Goal: Navigation & Orientation: Find specific page/section

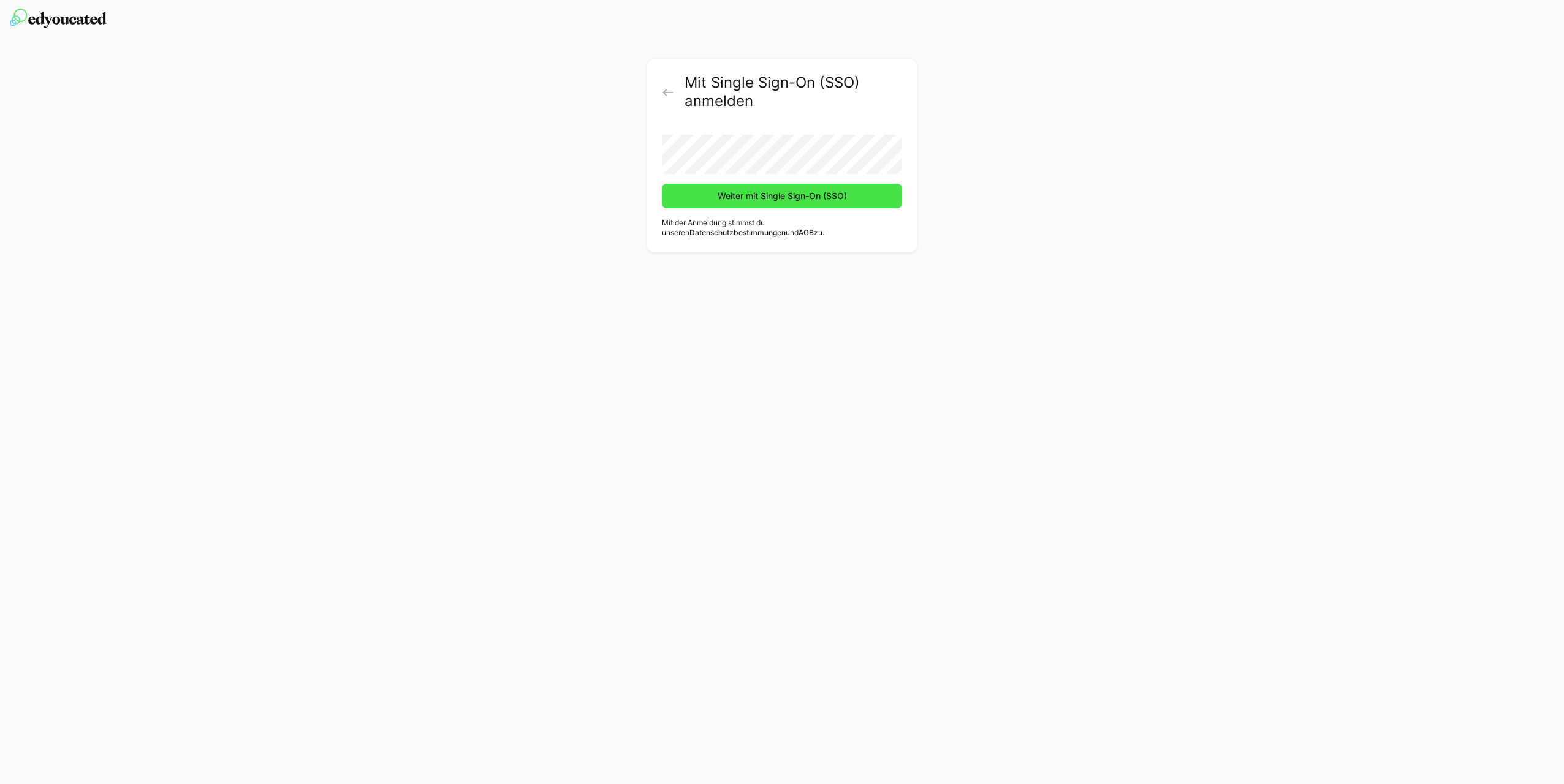
click at [741, 198] on span "Weiter mit Single Sign-On (SSO)" at bounding box center [783, 196] width 133 height 12
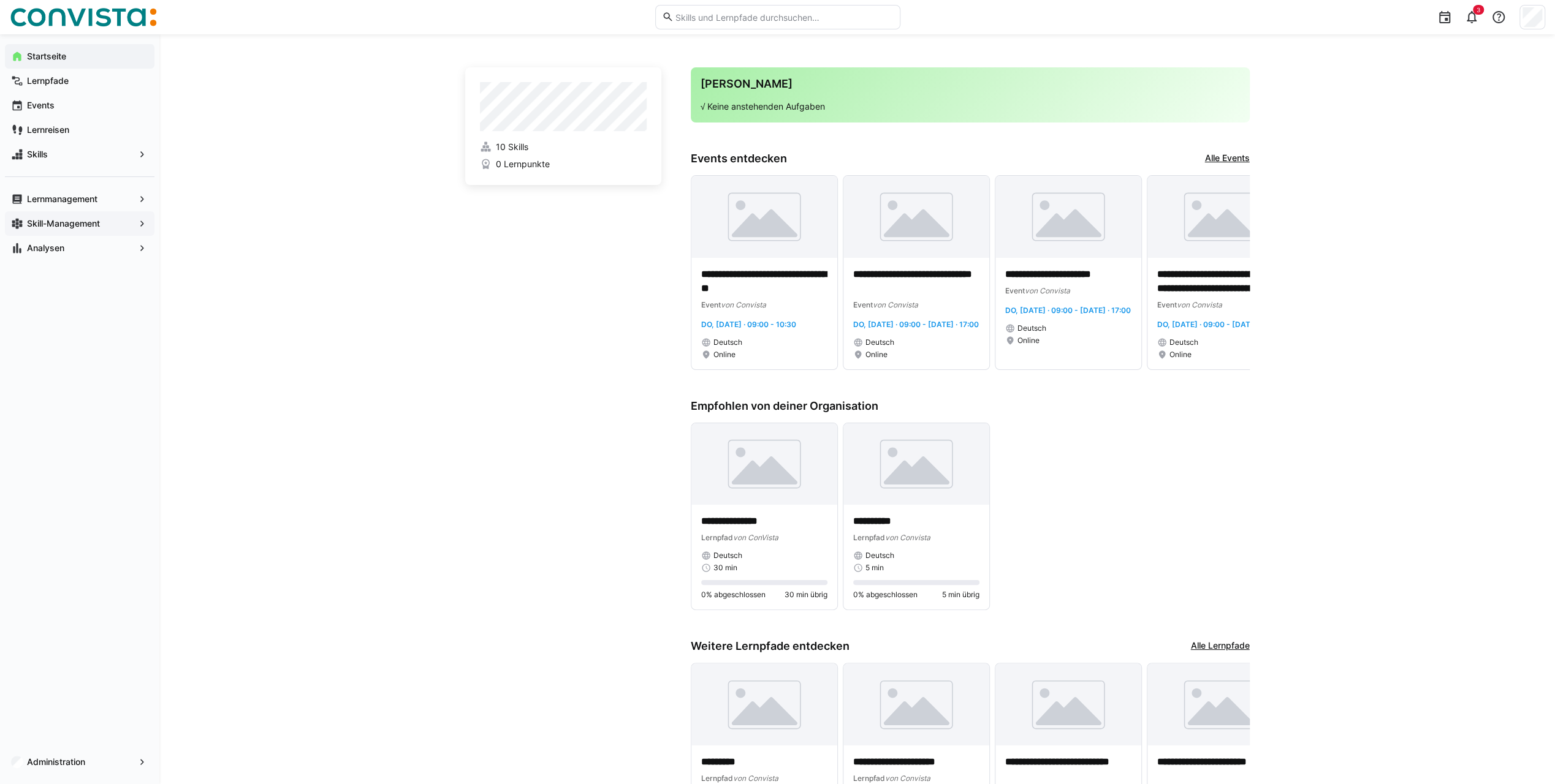
click at [145, 229] on div "Skill-Management" at bounding box center [79, 224] width 150 height 24
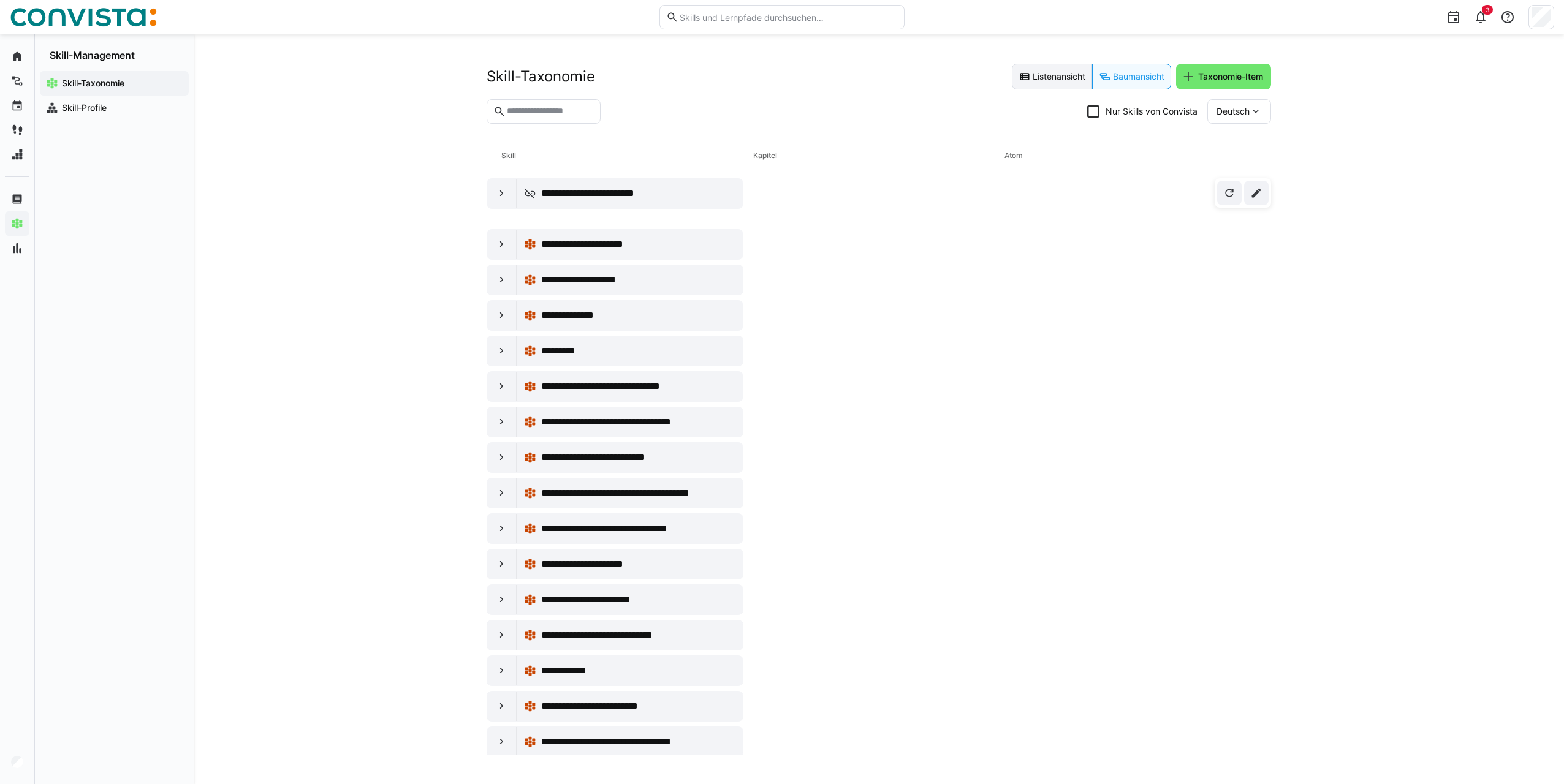
click at [1028, 83] on eds-button-option "Listenansicht" at bounding box center [1052, 77] width 80 height 26
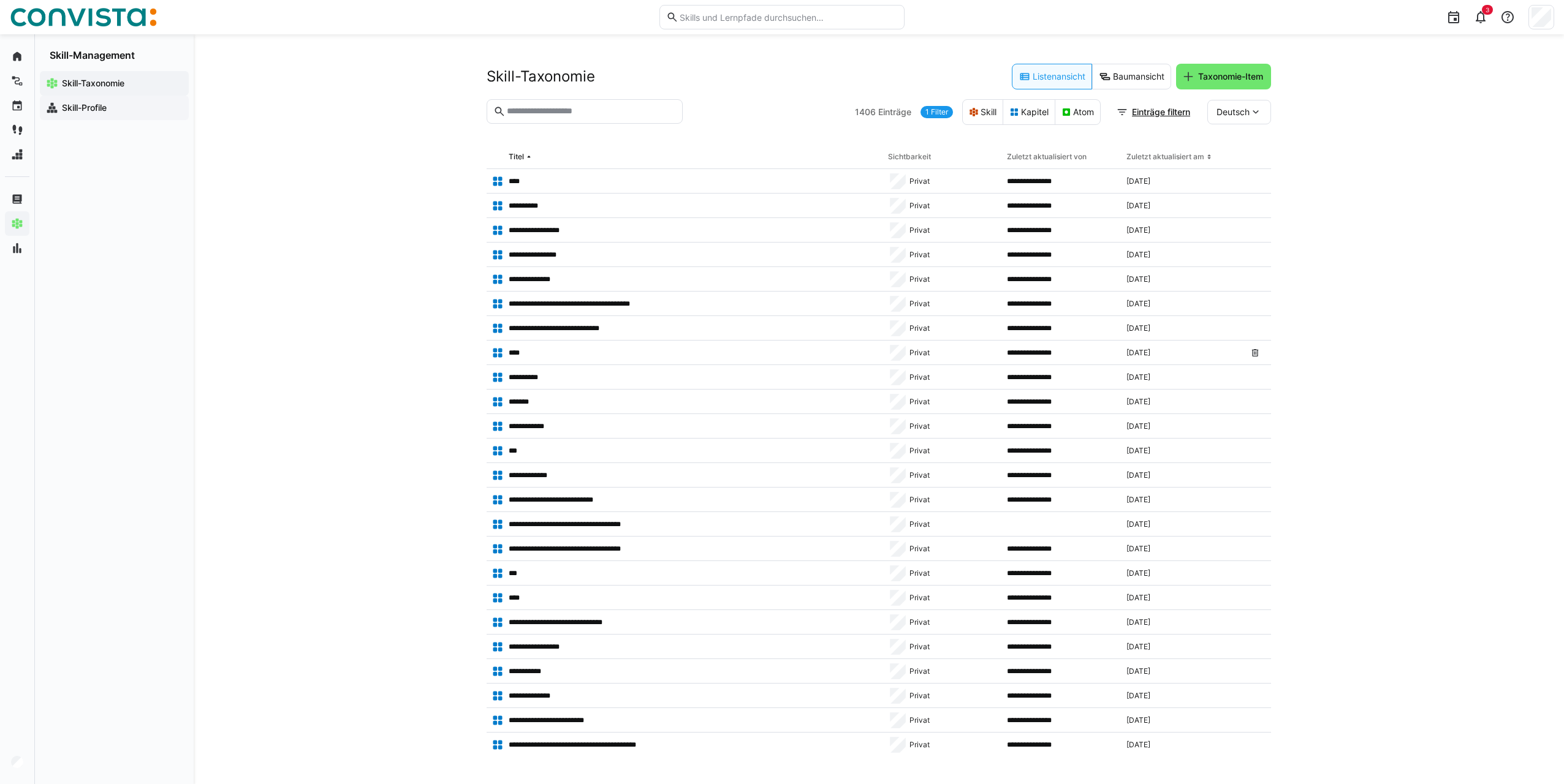
click at [0, 0] on app-navigation-label "Skill-Profile" at bounding box center [0, 0] width 0 height 0
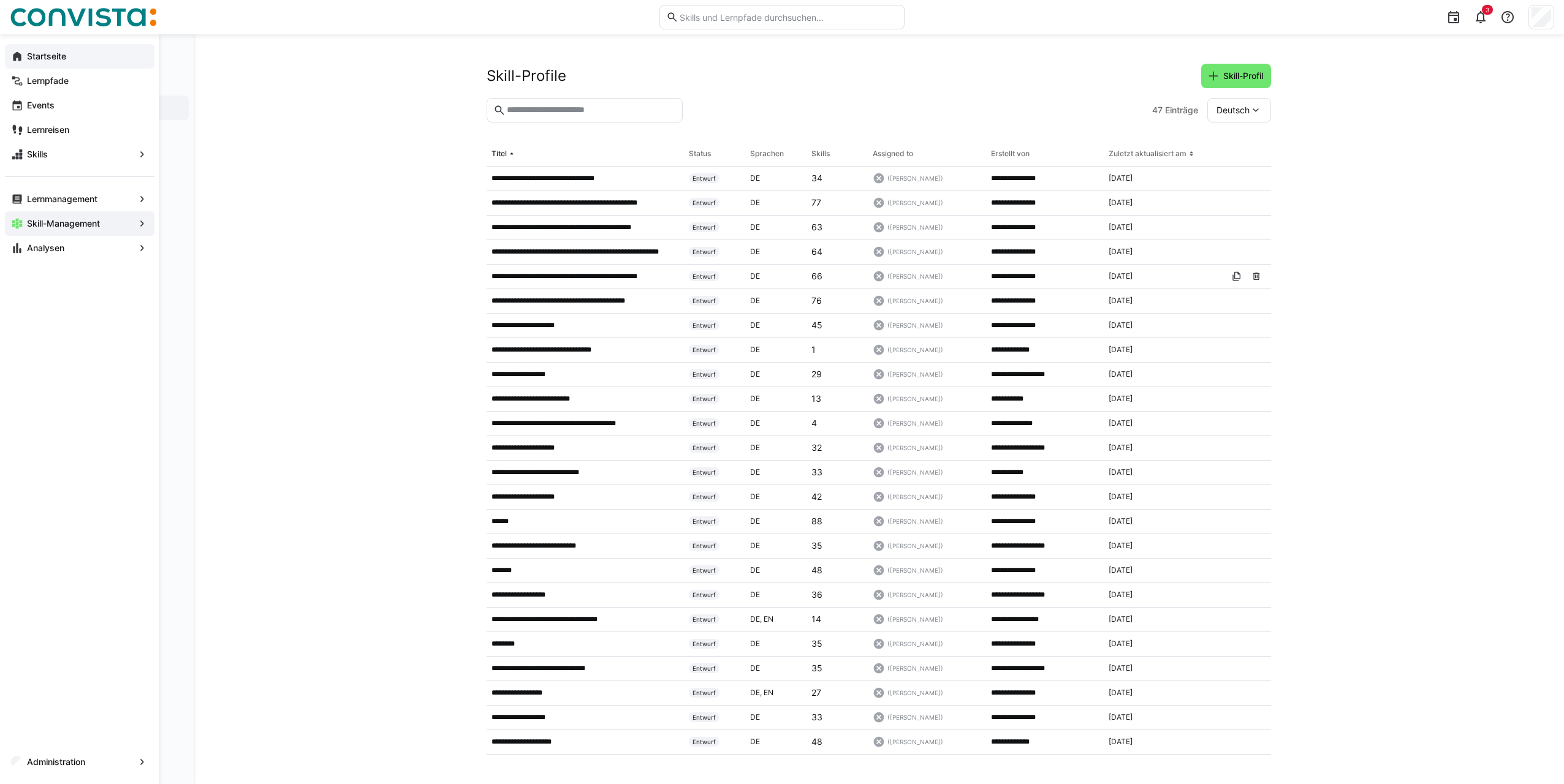
click at [0, 0] on app-navigation-label "Startseite" at bounding box center [0, 0] width 0 height 0
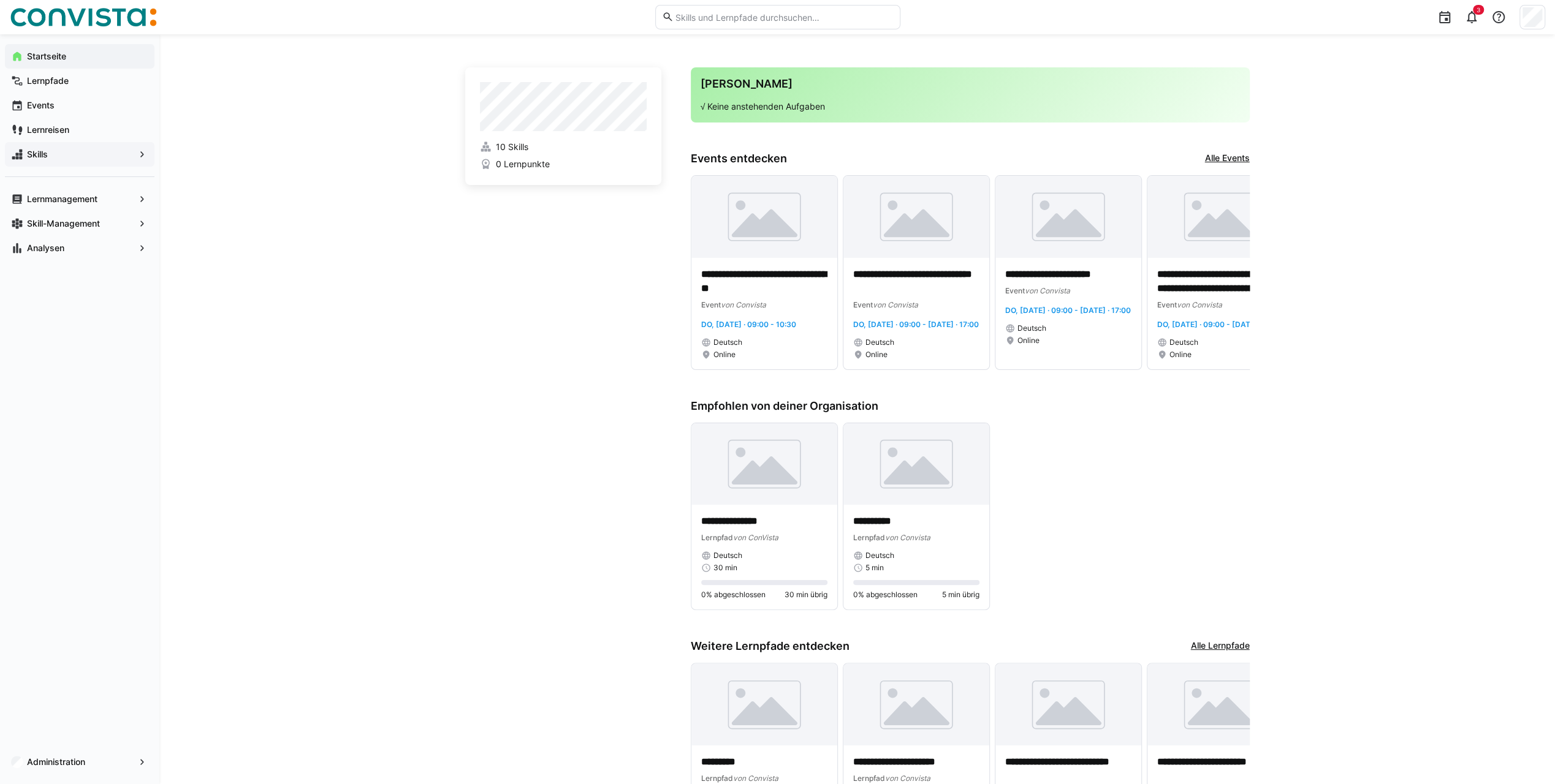
click at [79, 156] on span "Skills" at bounding box center [79, 154] width 109 height 12
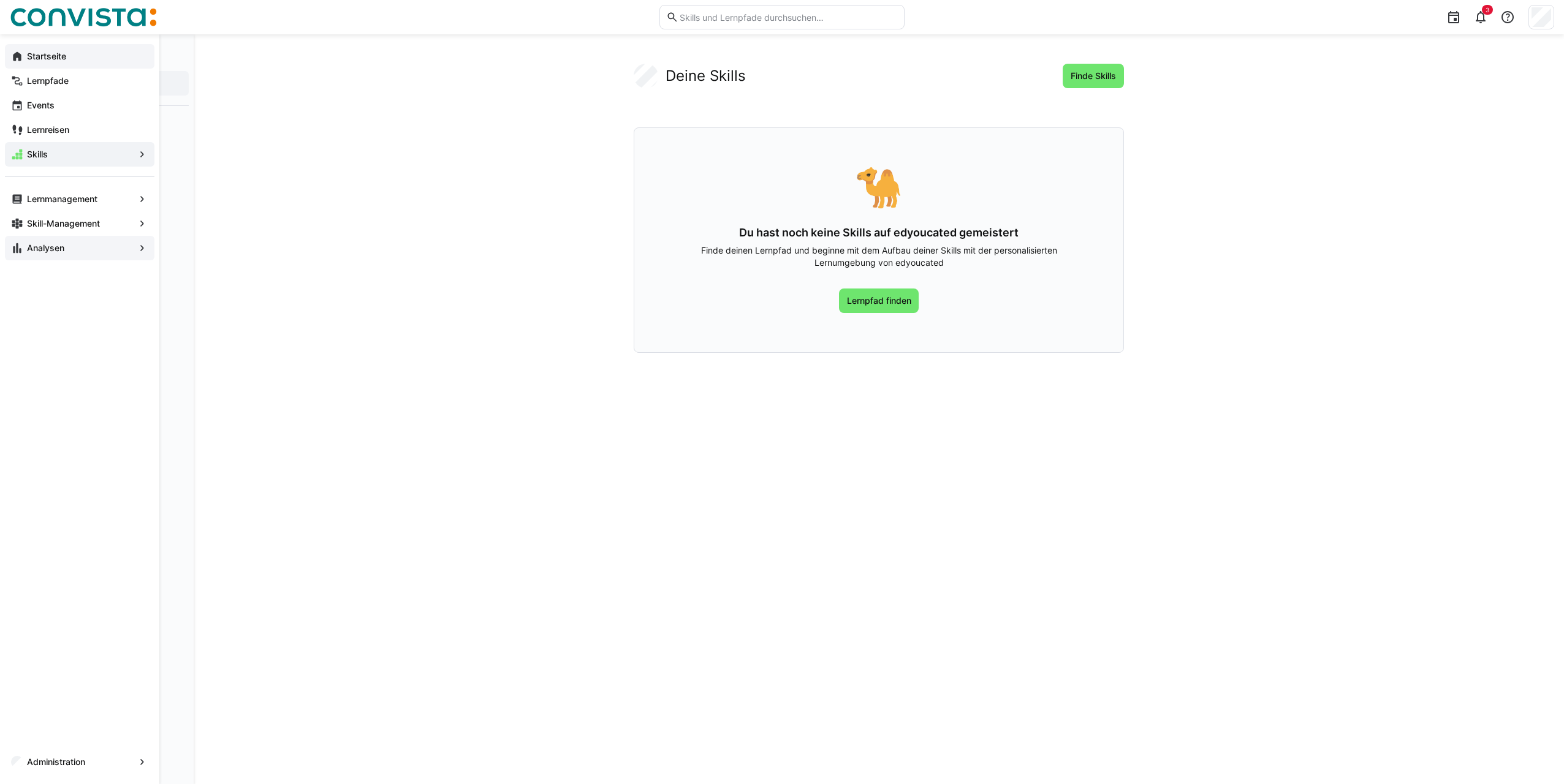
click at [145, 245] on eds-icon at bounding box center [142, 248] width 12 height 12
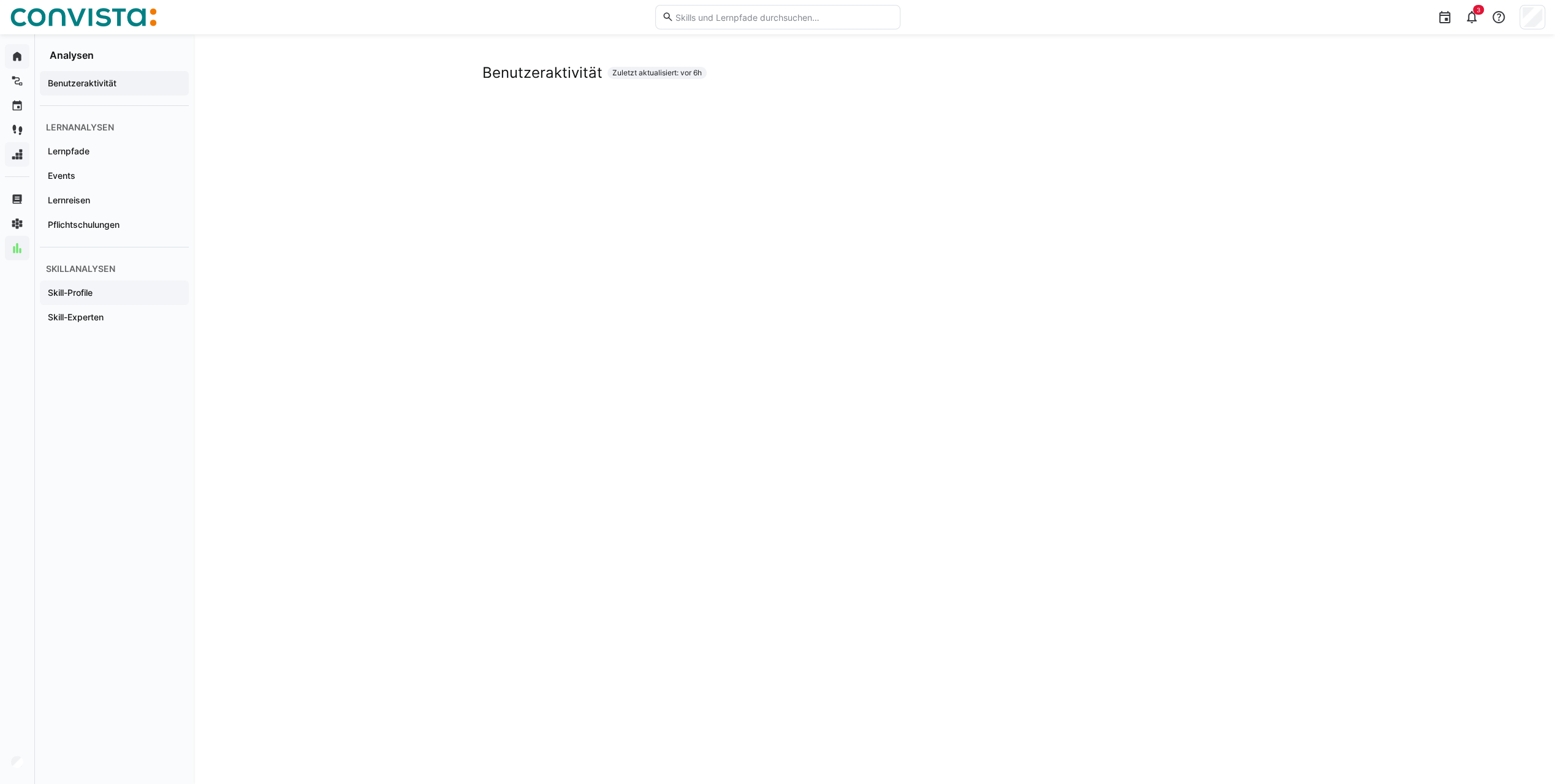
click at [0, 0] on app-navigation-label "Skill-Profile" at bounding box center [0, 0] width 0 height 0
click at [0, 0] on app-navigation-label "Skill-Experten" at bounding box center [0, 0] width 0 height 0
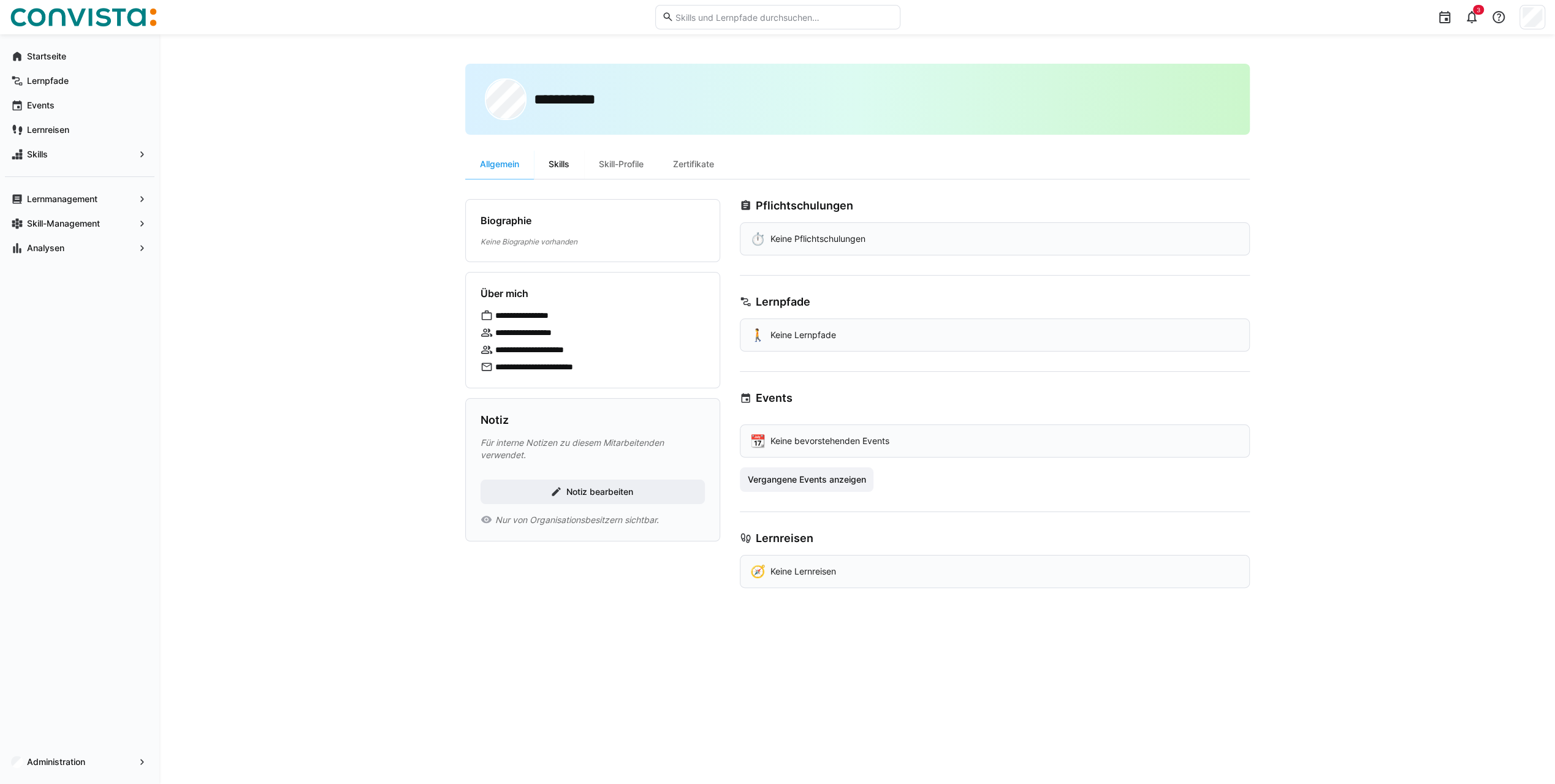
click at [569, 164] on div "Skills" at bounding box center [559, 164] width 50 height 29
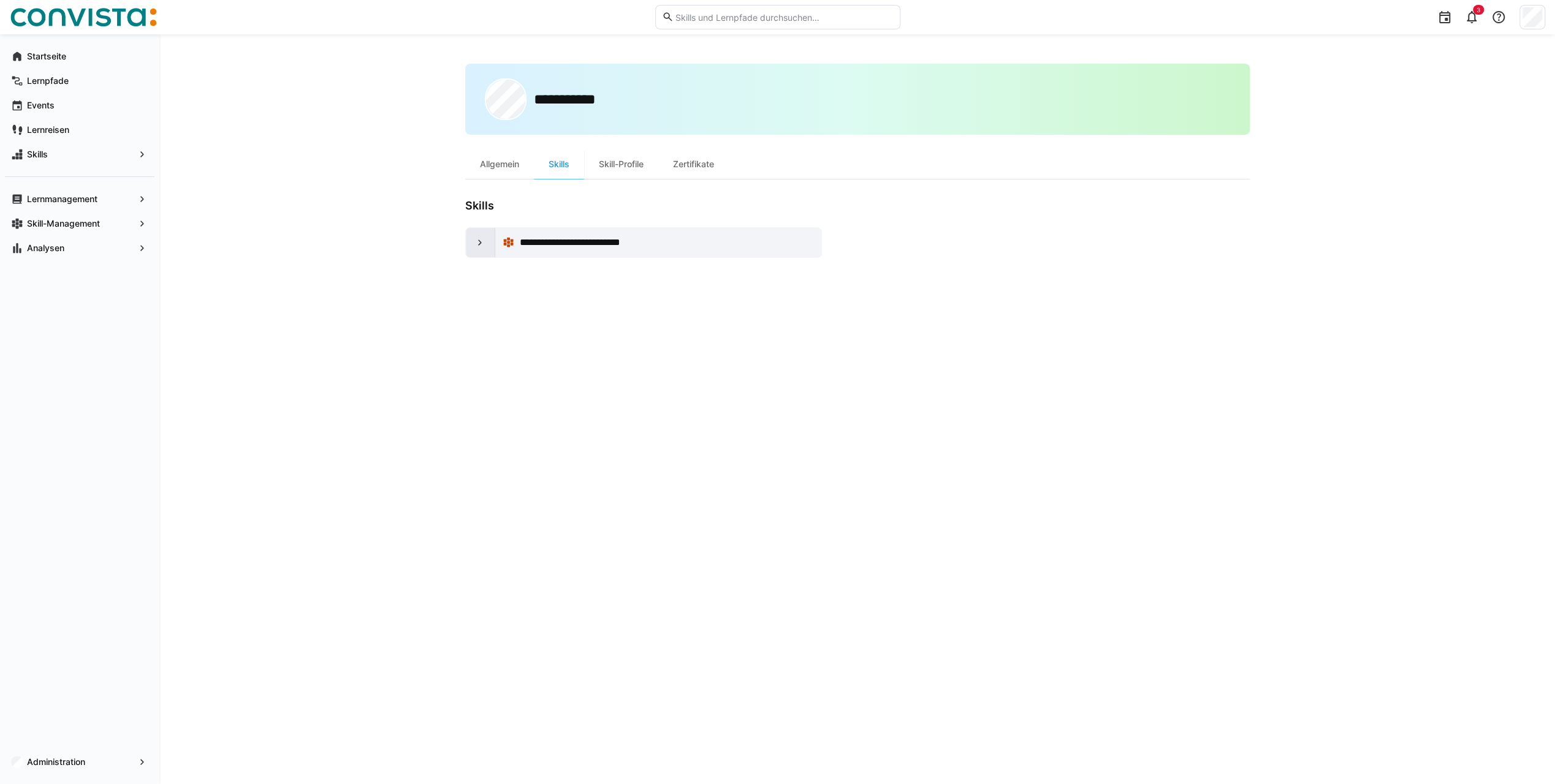
click at [483, 249] on div at bounding box center [481, 242] width 29 height 29
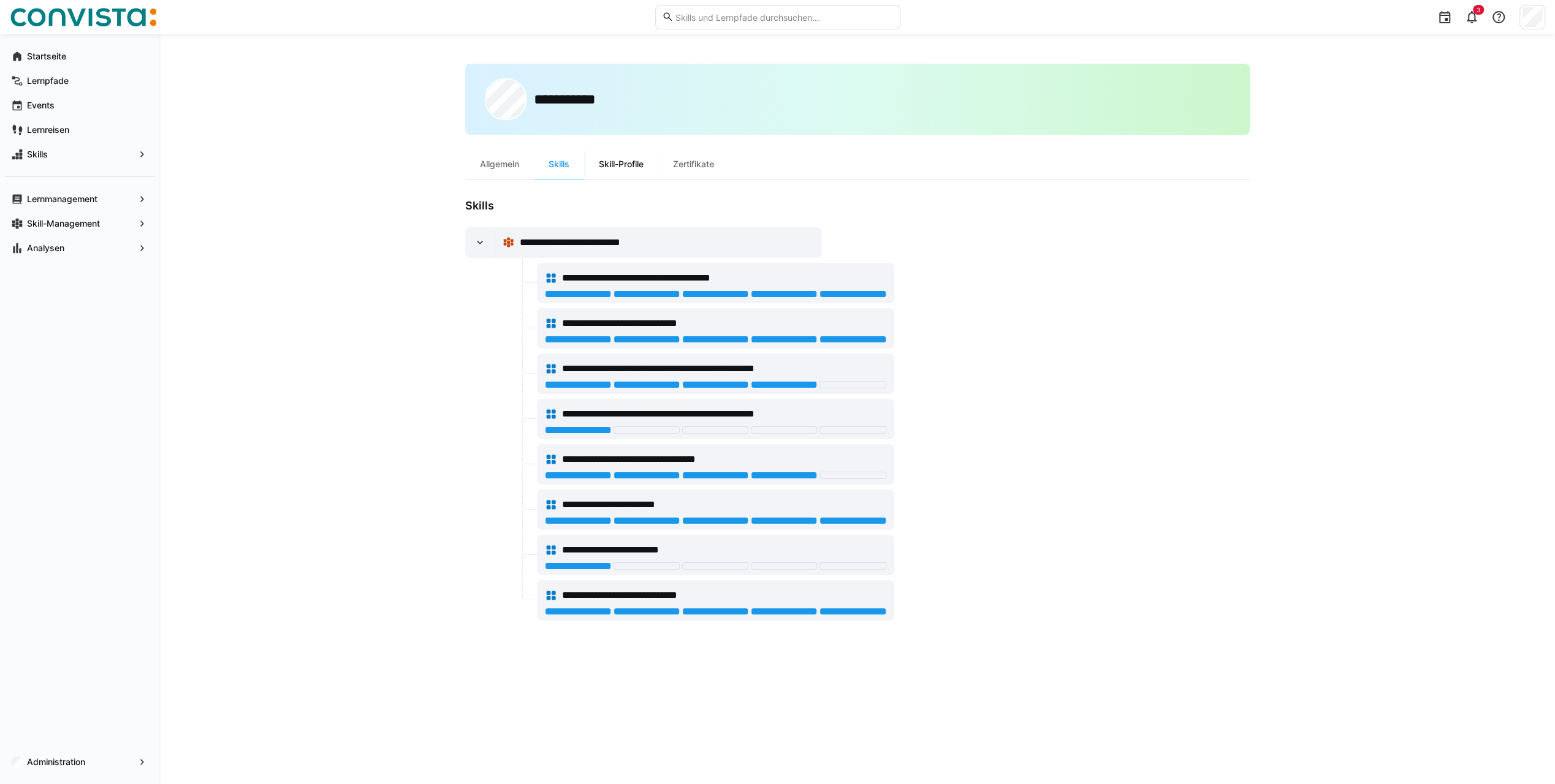
click at [633, 163] on div "Skill-Profile" at bounding box center [622, 164] width 75 height 29
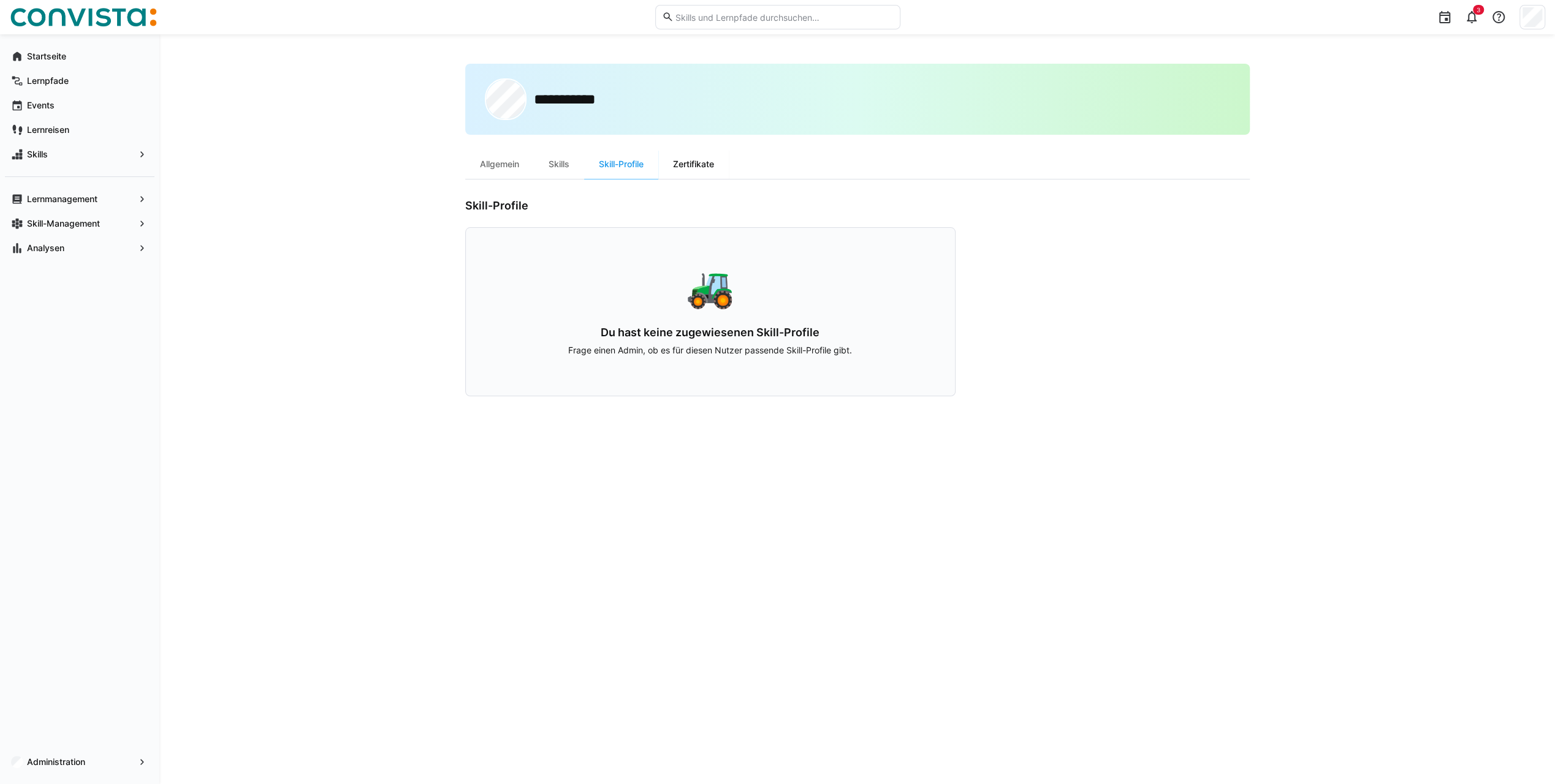
click at [716, 160] on div "Zertifikate" at bounding box center [693, 164] width 70 height 29
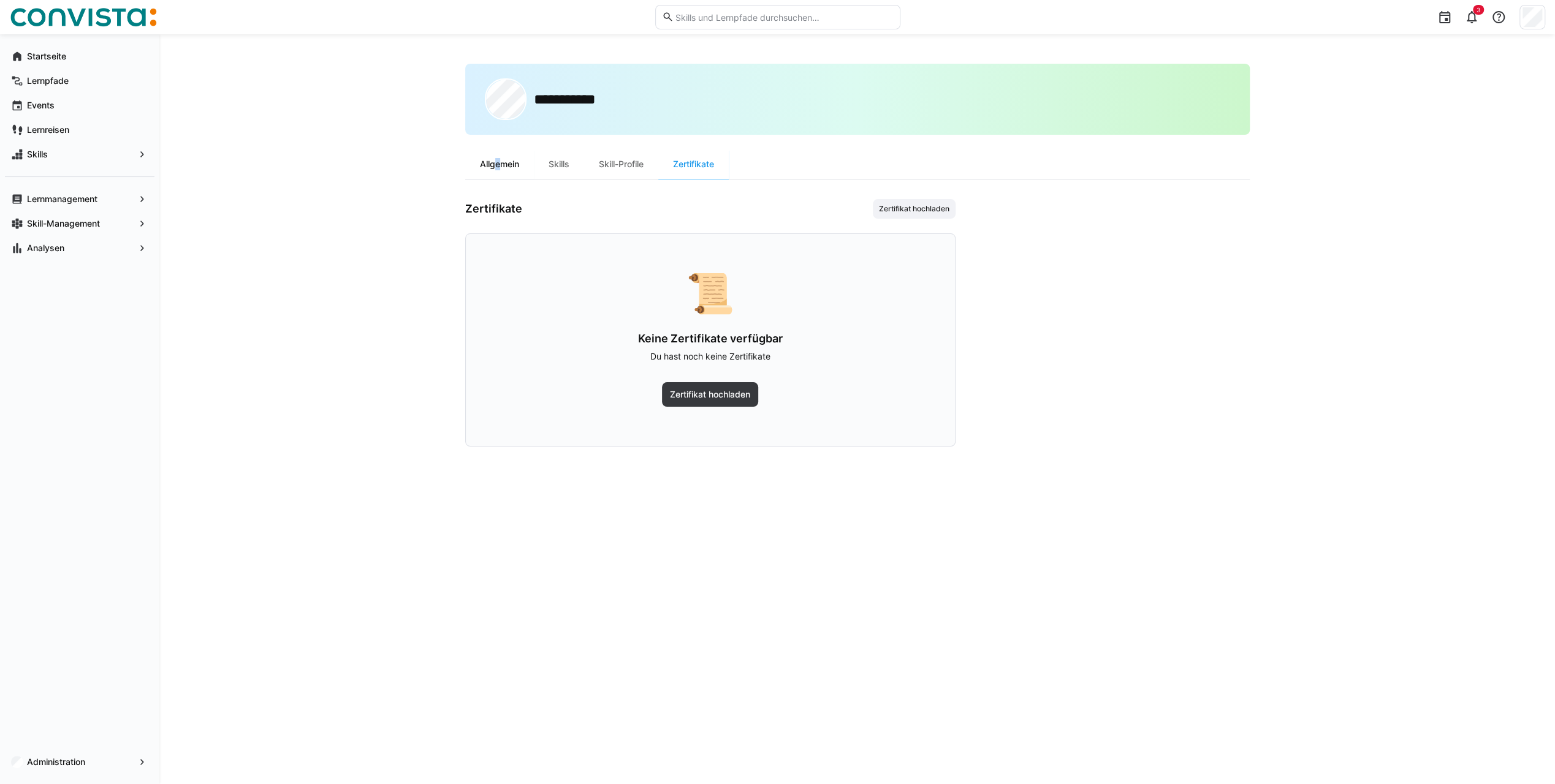
click at [493, 162] on div "Allgemein" at bounding box center [499, 164] width 69 height 29
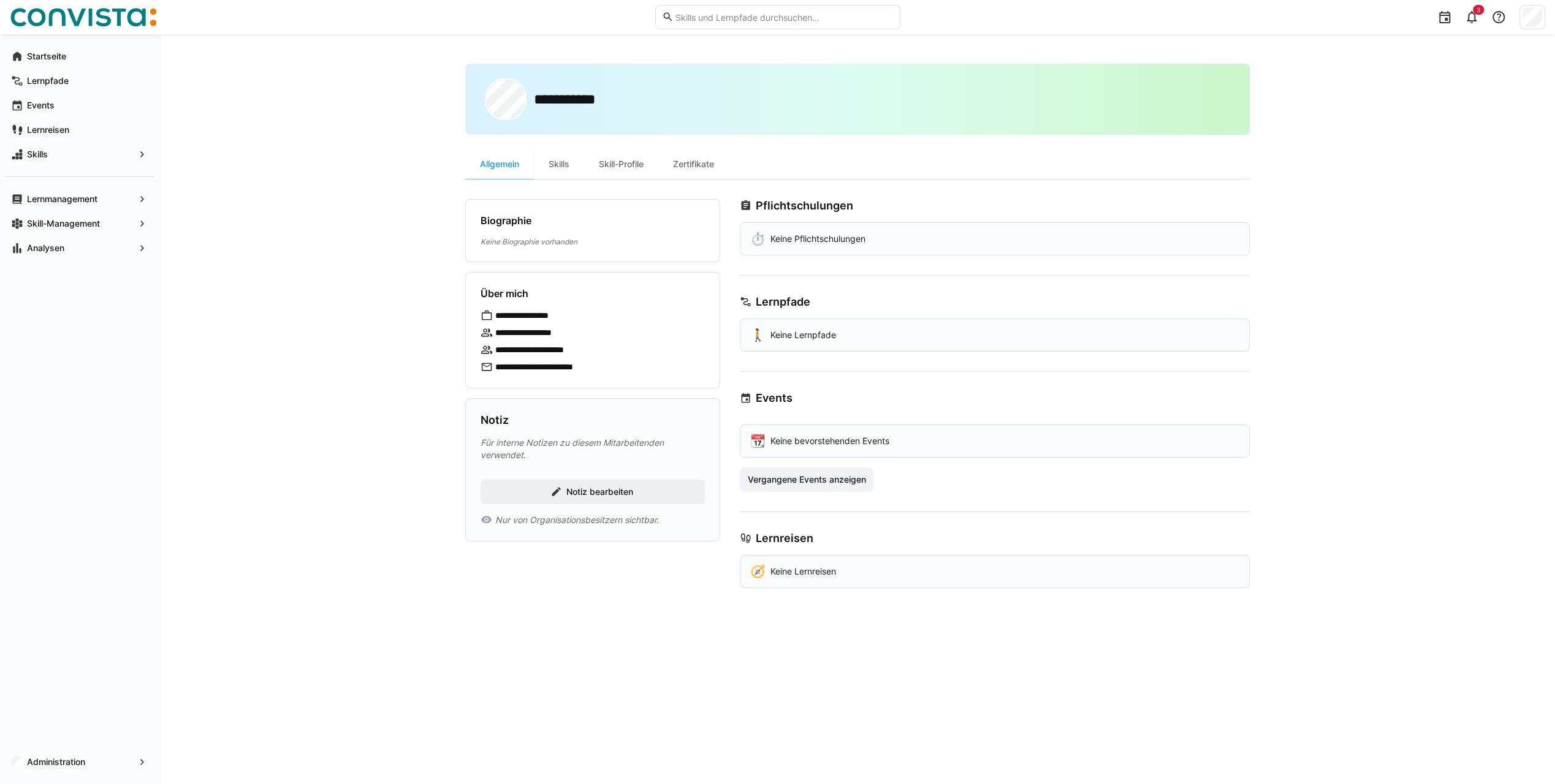
drag, startPoint x: 493, startPoint y: 163, endPoint x: 434, endPoint y: 202, distance: 70.7
click at [434, 202] on div "**********" at bounding box center [857, 409] width 1395 height 750
click at [560, 165] on div "Skills" at bounding box center [559, 164] width 50 height 29
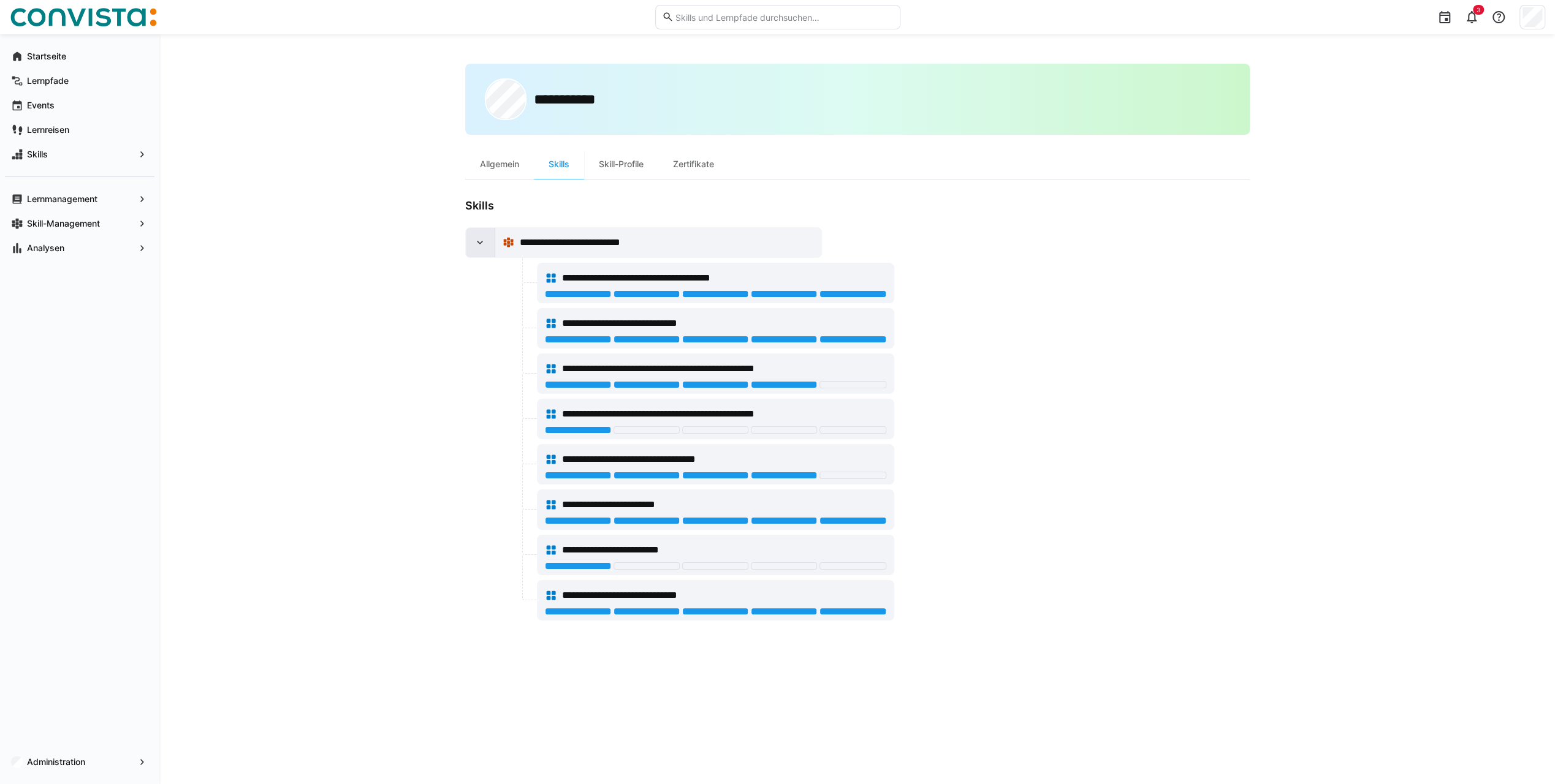
click at [479, 239] on eds-icon at bounding box center [480, 242] width 12 height 12
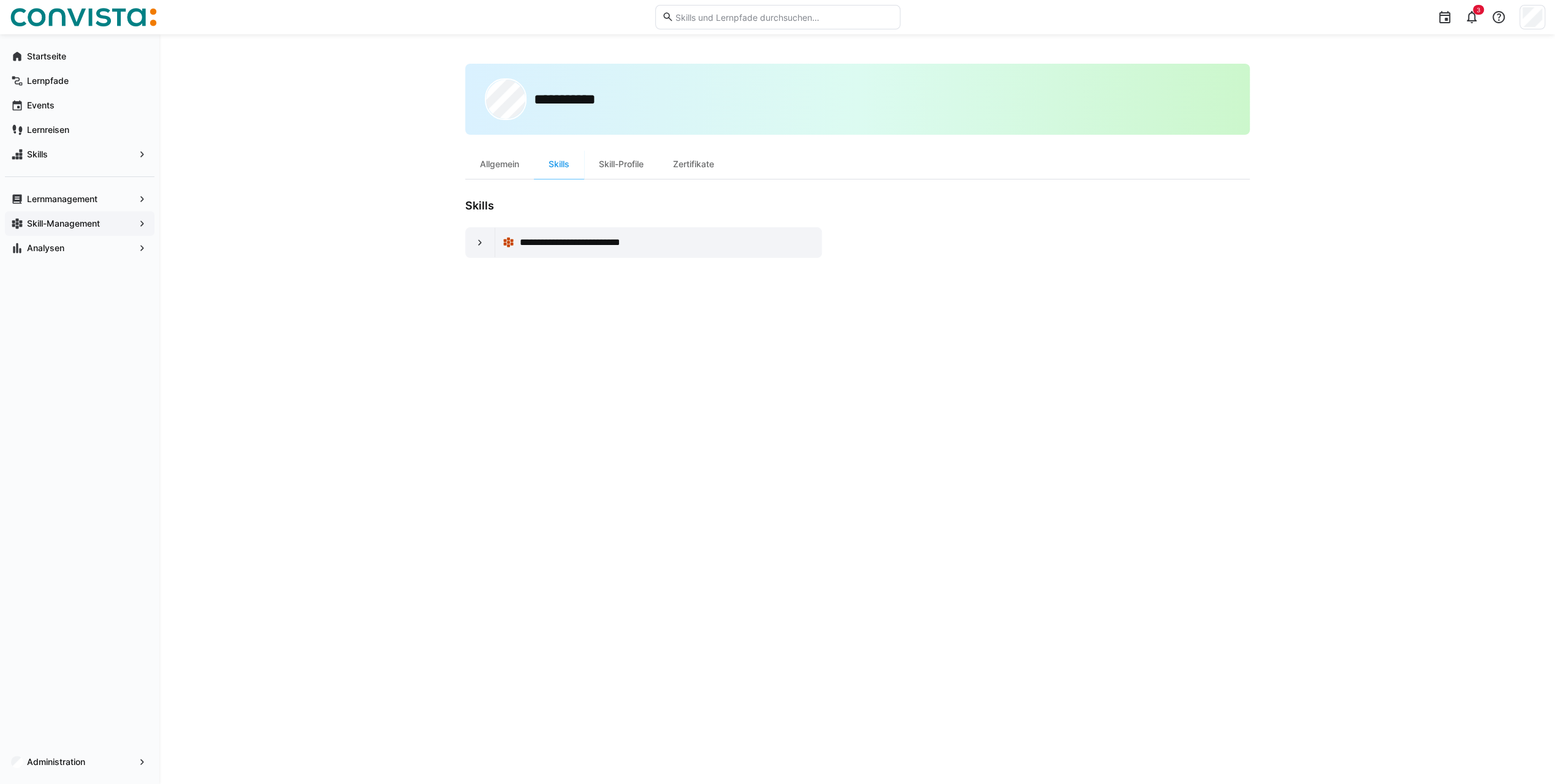
click at [0, 0] on app-navigation-label "Skill-Management" at bounding box center [0, 0] width 0 height 0
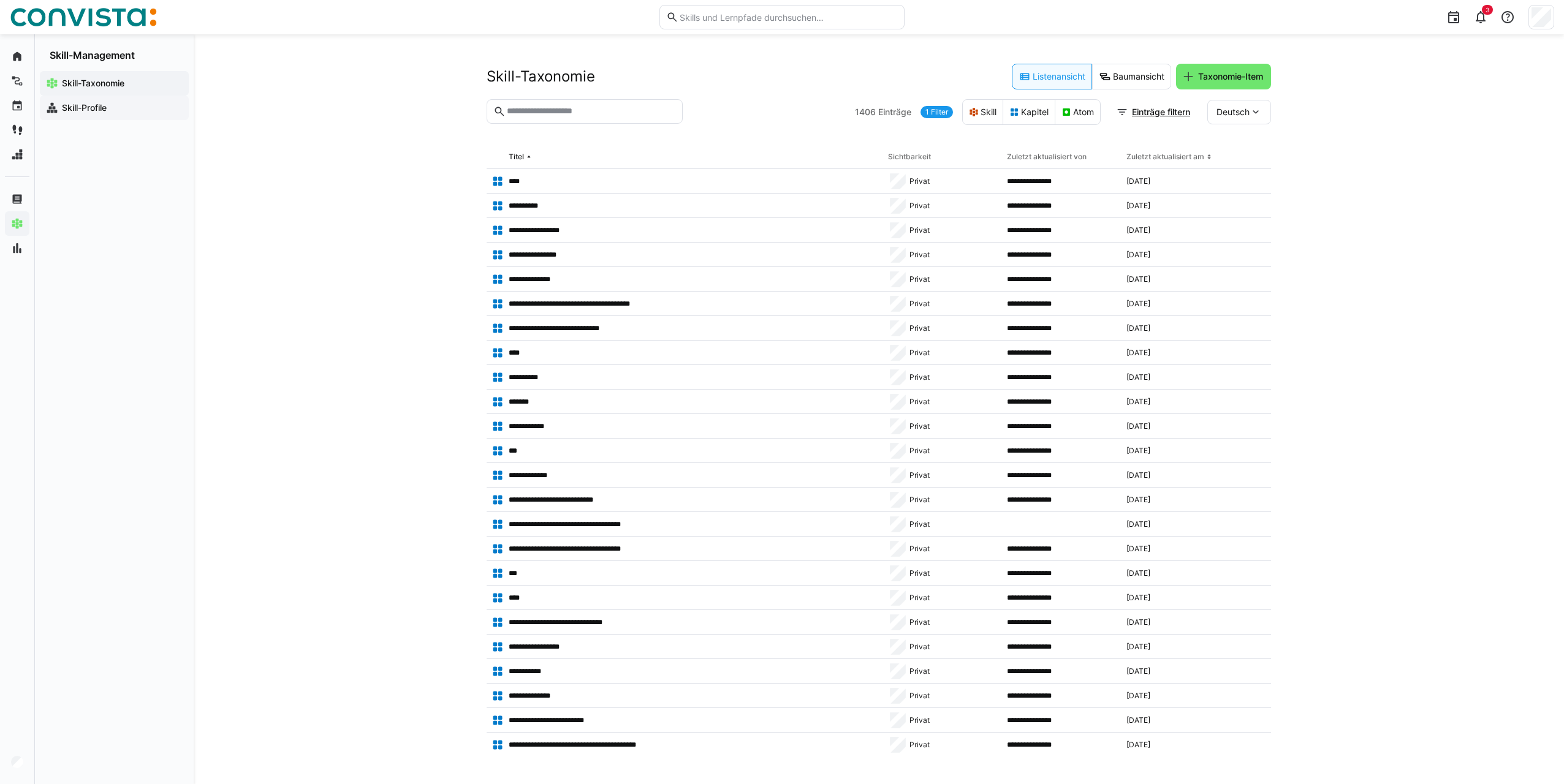
click at [0, 0] on app-navigation-label "Skill-Profile" at bounding box center [0, 0] width 0 height 0
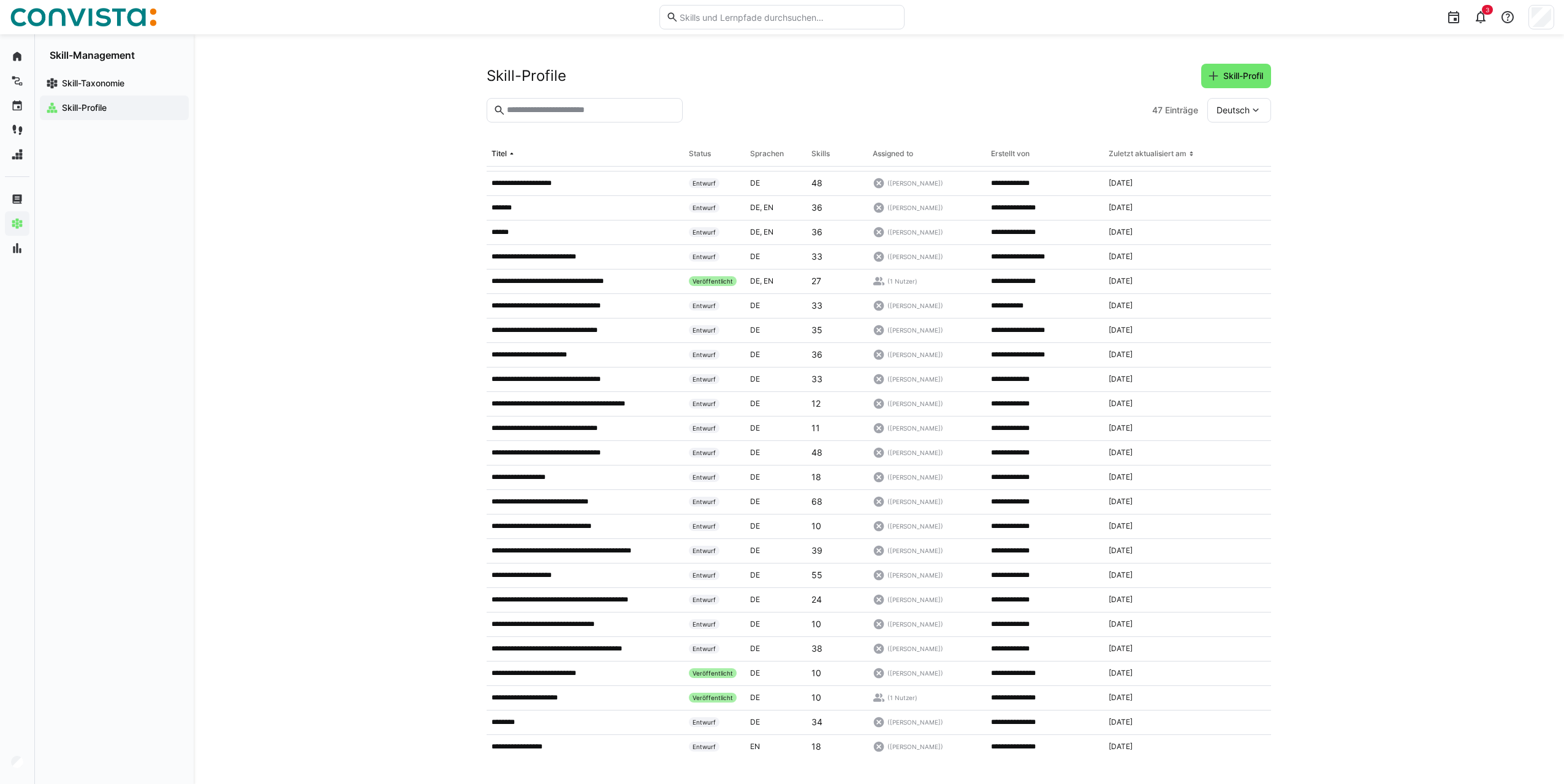
scroll to position [563, 0]
